Goal: Information Seeking & Learning: Learn about a topic

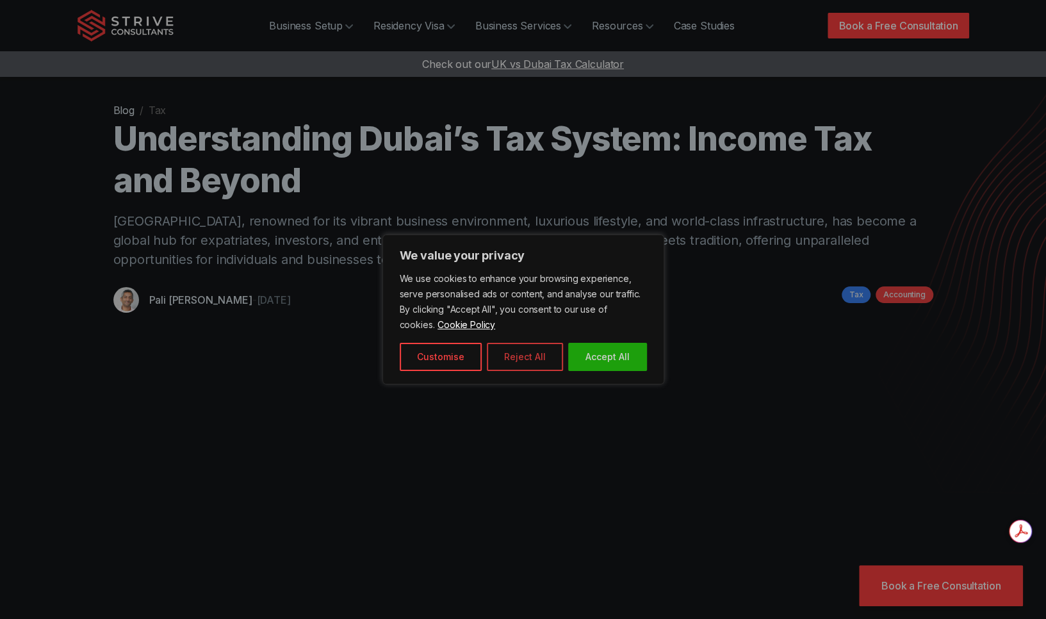
click at [532, 362] on button "Reject All" at bounding box center [525, 357] width 76 height 28
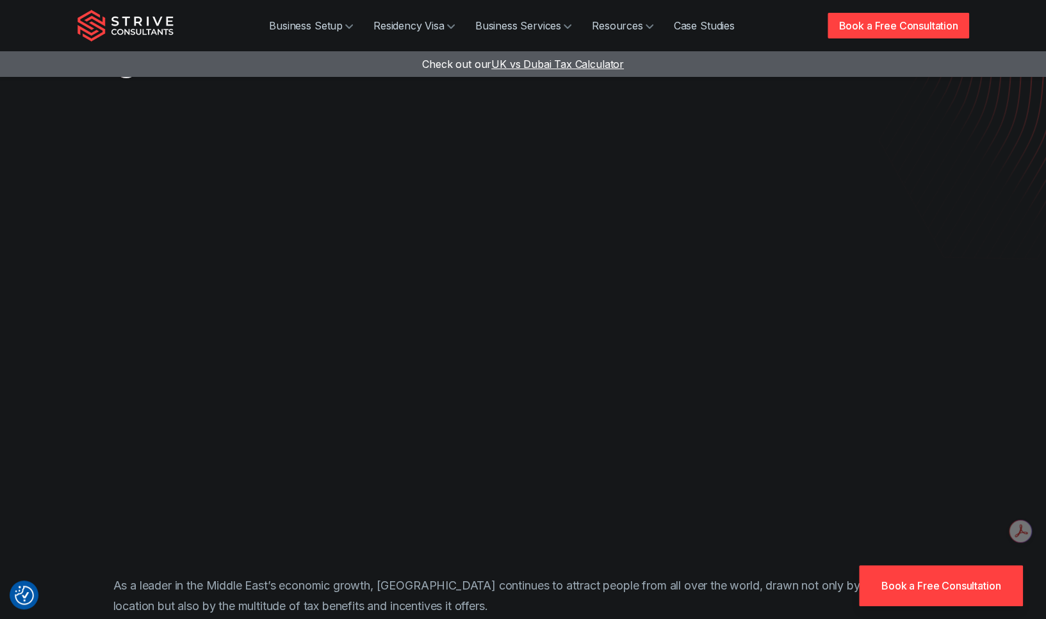
scroll to position [243, 0]
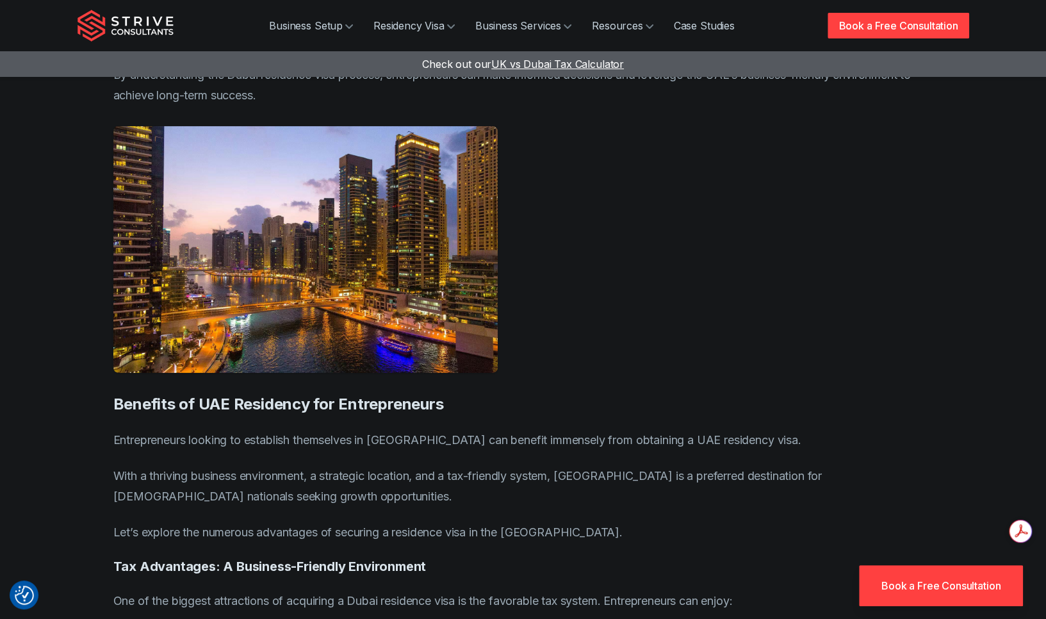
scroll to position [2480, 0]
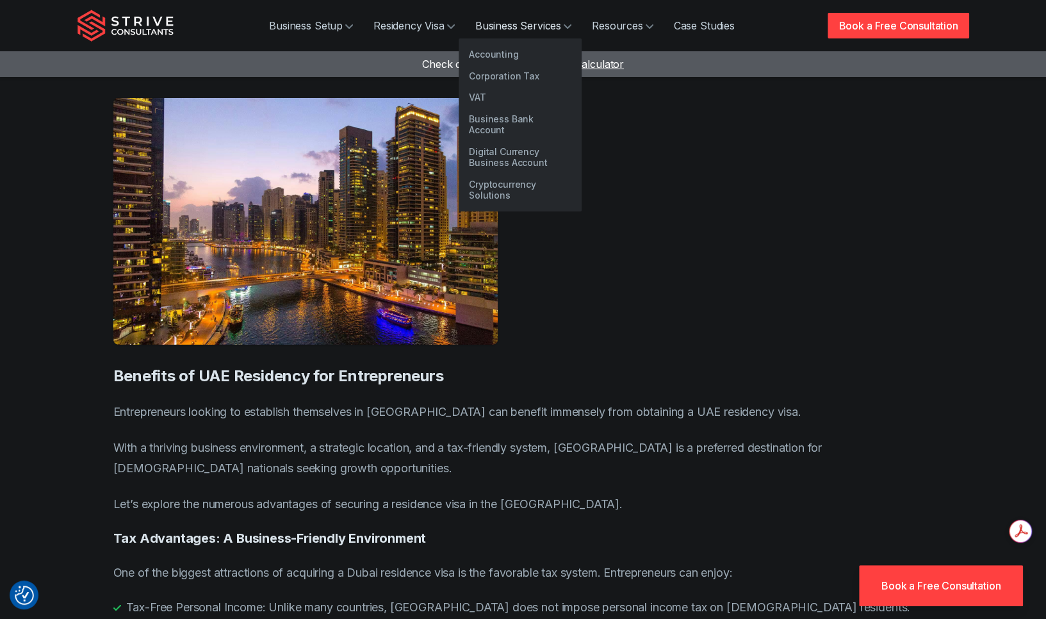
click at [567, 35] on link "Business Services" at bounding box center [523, 26] width 117 height 26
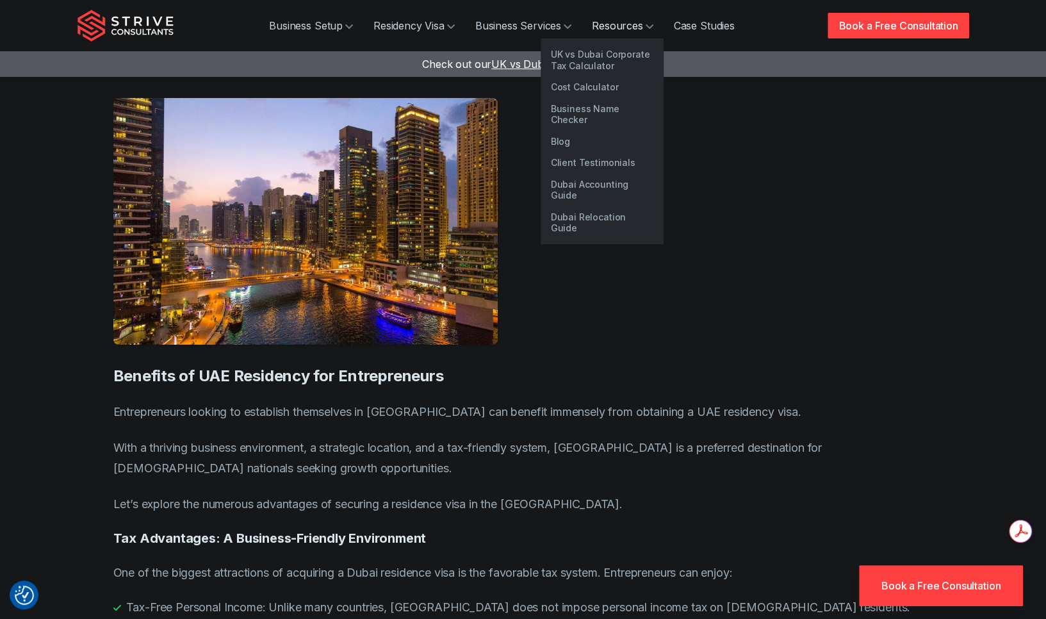
click at [619, 27] on link "Resources" at bounding box center [623, 26] width 82 height 26
click at [611, 152] on link "Client Testimonials" at bounding box center [602, 163] width 123 height 22
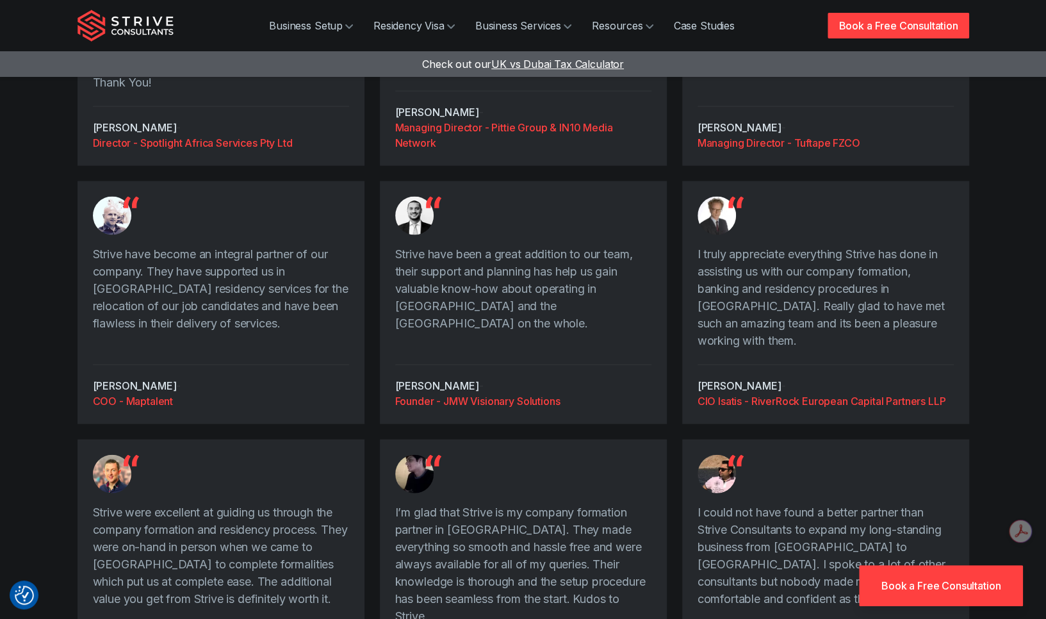
scroll to position [1623, 0]
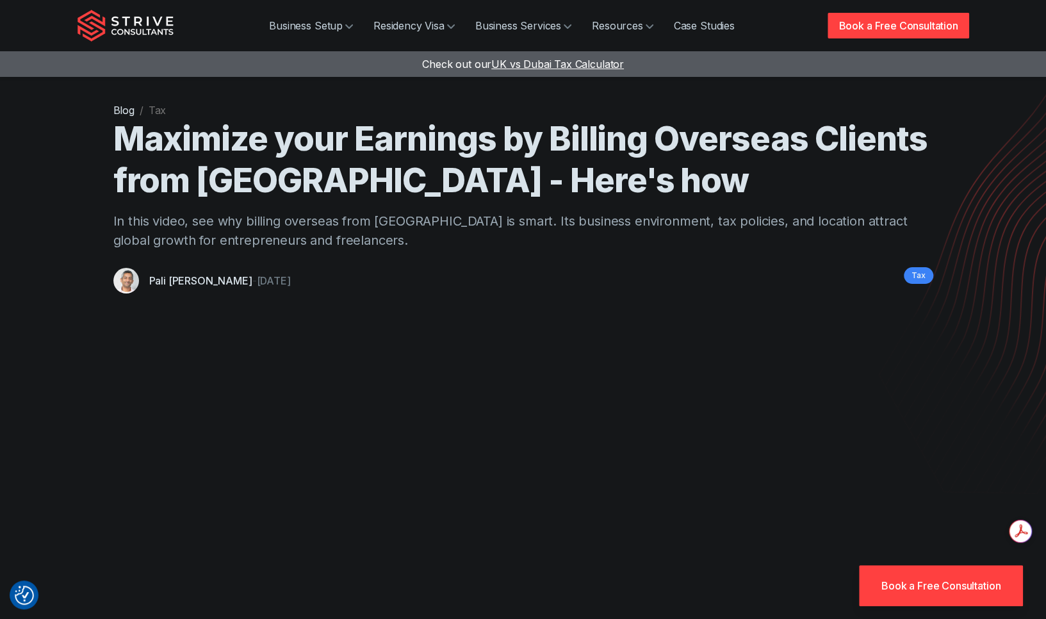
click at [256, 284] on time "Sep 8, 2023" at bounding box center [273, 280] width 34 height 13
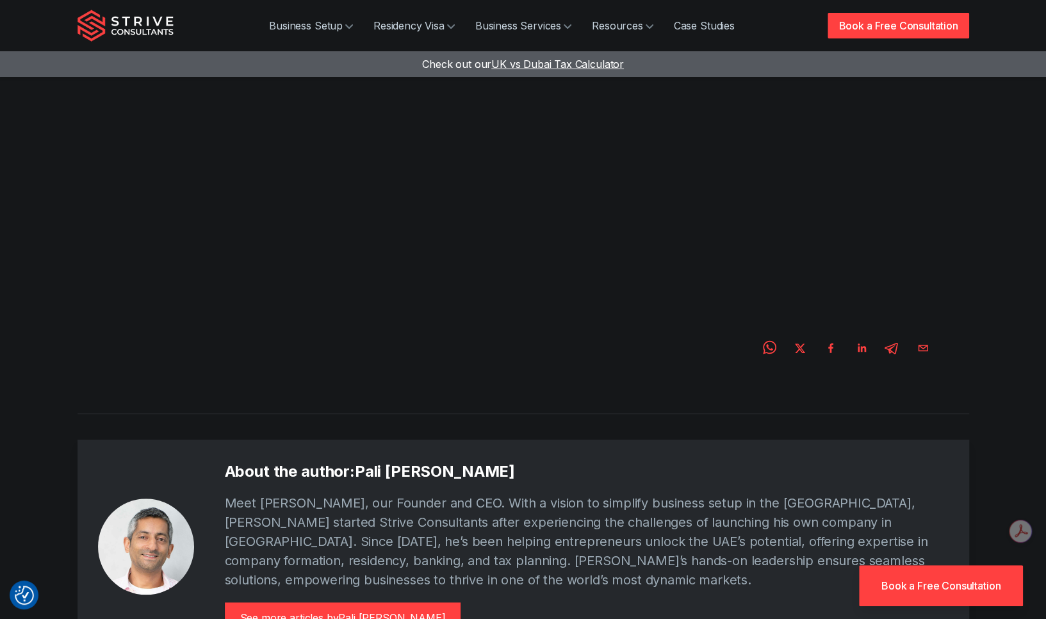
scroll to position [453, 0]
